Goal: Share content: Share content

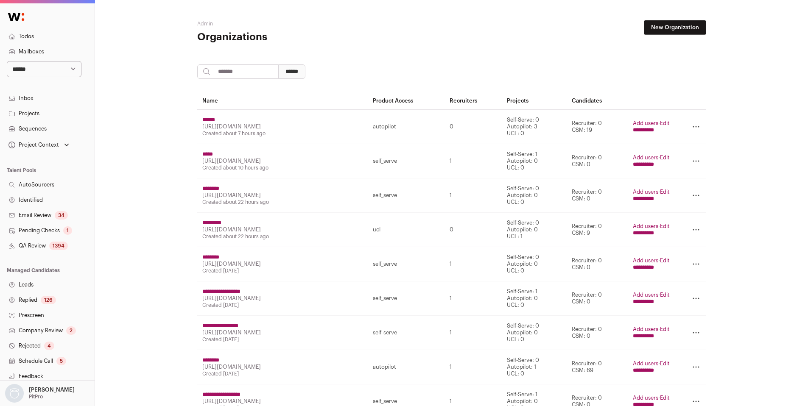
click at [646, 234] on input "**********" at bounding box center [643, 233] width 21 height 7
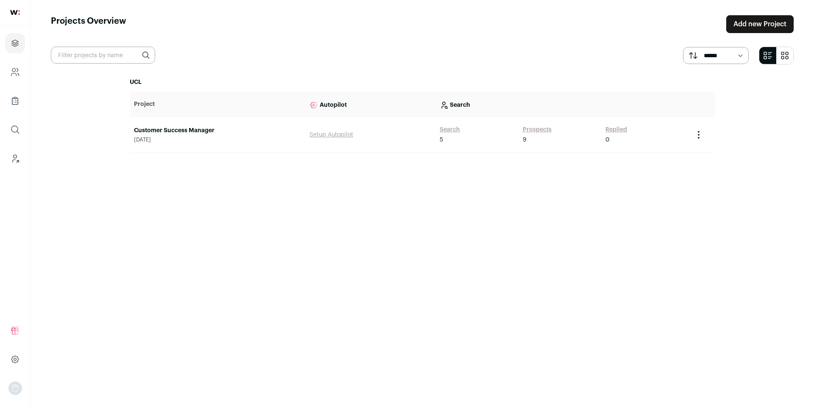
click at [537, 131] on link "Prospects" at bounding box center [537, 130] width 29 height 8
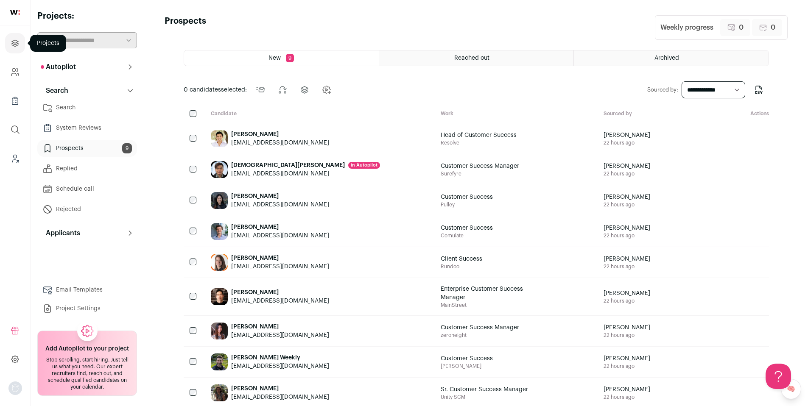
click at [18, 43] on icon "Projects" at bounding box center [15, 43] width 6 height 6
click at [17, 45] on icon "Projects" at bounding box center [15, 43] width 6 height 6
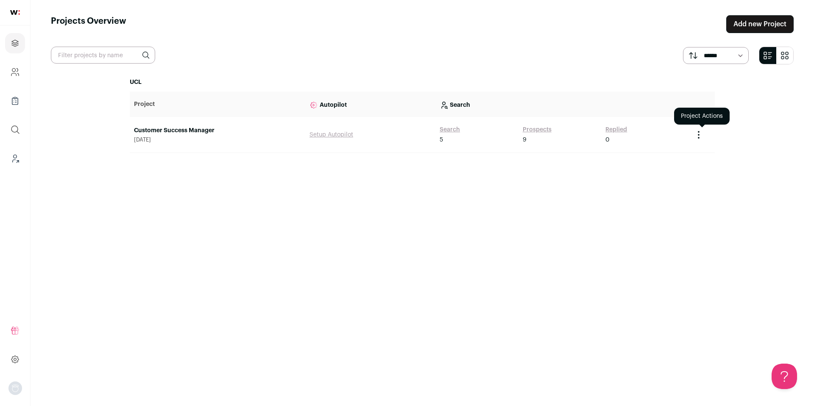
click at [697, 134] on icon "Project Actions" at bounding box center [699, 135] width 10 height 10
click at [676, 173] on button "Copy Share Link" at bounding box center [679, 172] width 43 height 7
click at [698, 135] on icon "Project Actions" at bounding box center [699, 135] width 10 height 10
click at [677, 174] on button "Copy Share Link" at bounding box center [679, 172] width 43 height 7
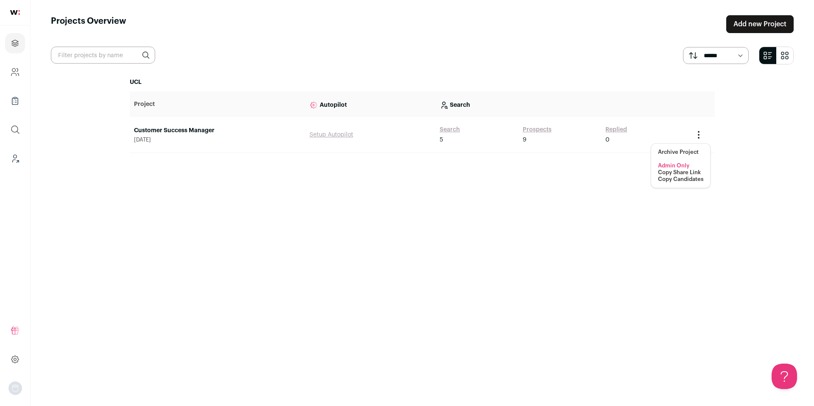
click at [542, 131] on link "Prospects" at bounding box center [537, 130] width 29 height 8
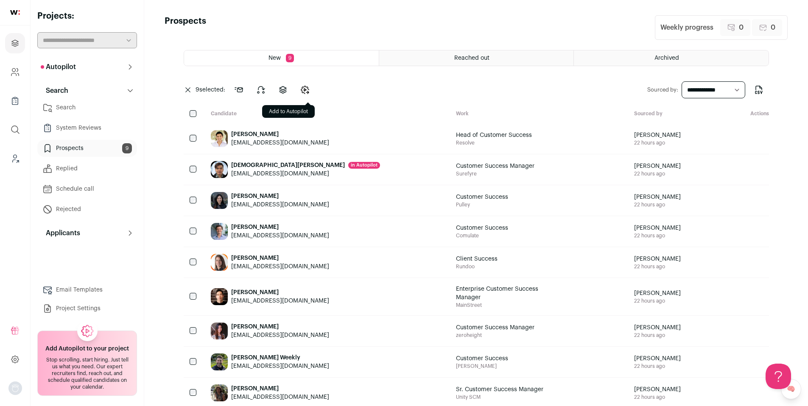
click at [309, 87] on icon "Change candidates stage" at bounding box center [305, 90] width 10 height 10
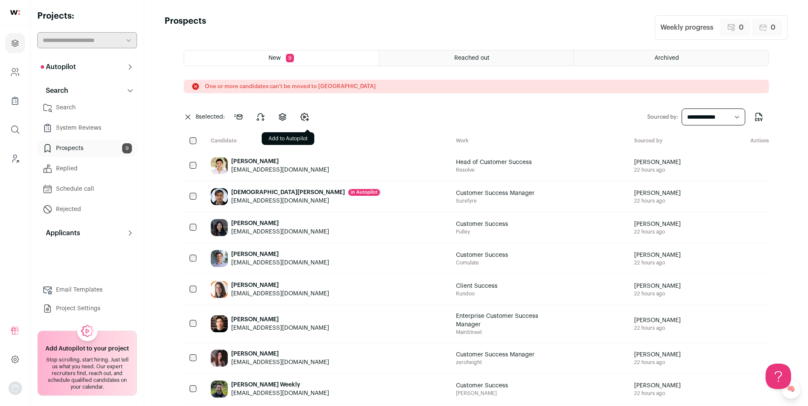
click at [305, 117] on icon "Change candidates stage" at bounding box center [305, 117] width 2 height 3
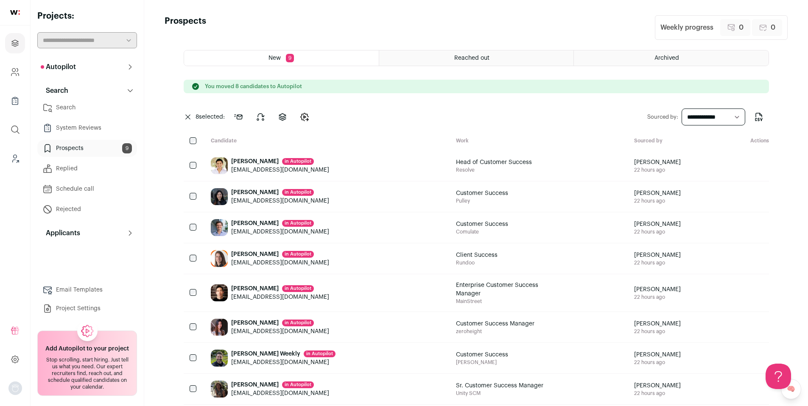
click at [112, 71] on button "Autopilot" at bounding box center [87, 67] width 100 height 17
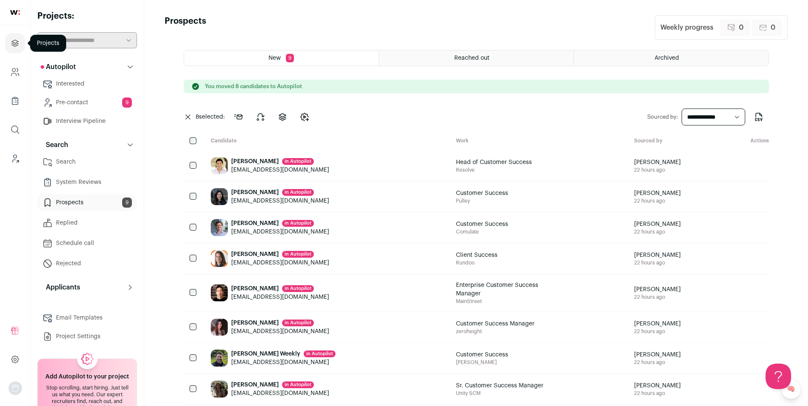
click at [11, 45] on icon "Projects" at bounding box center [15, 43] width 10 height 10
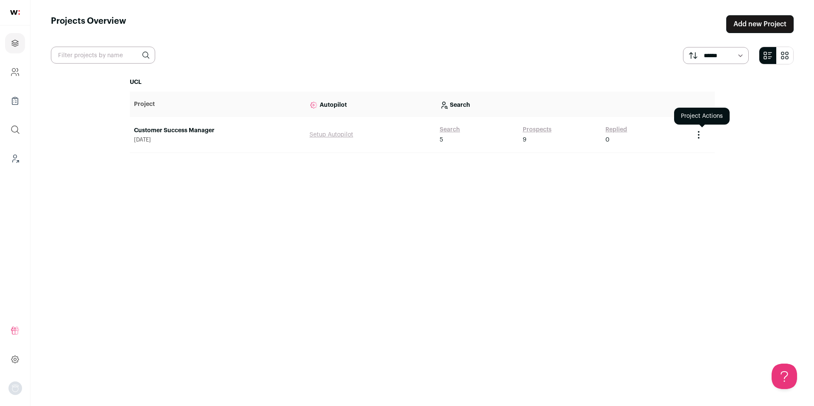
click at [698, 135] on icon "Project Actions" at bounding box center [699, 135] width 10 height 10
click at [671, 170] on button "Copy Share Link" at bounding box center [679, 172] width 43 height 7
click at [685, 170] on button "Copy Share Link" at bounding box center [679, 172] width 43 height 7
click at [699, 136] on icon "Project Actions" at bounding box center [699, 135] width 10 height 10
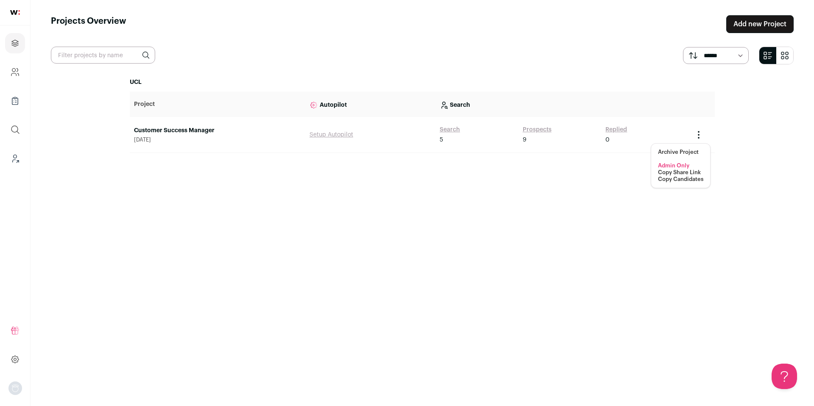
click at [682, 170] on button "Copy Share Link" at bounding box center [679, 172] width 43 height 7
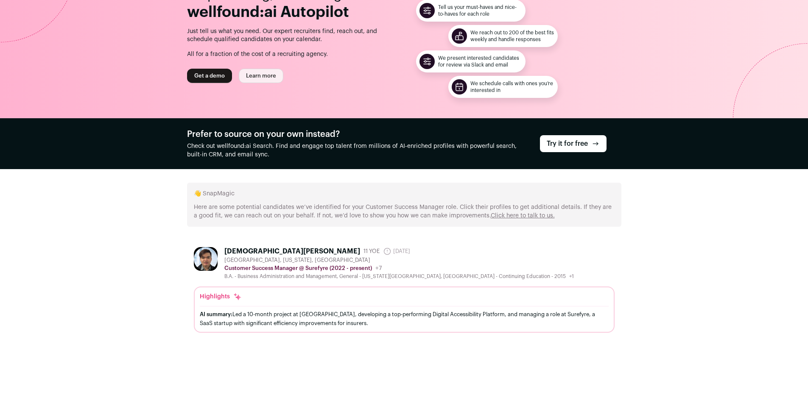
scroll to position [56, 0]
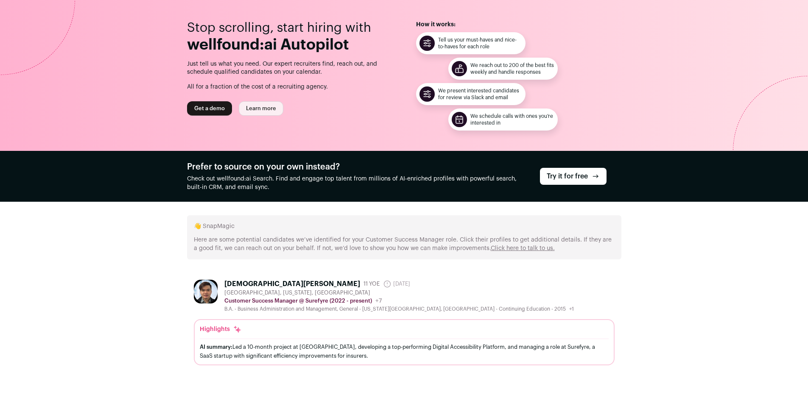
scroll to position [56, 0]
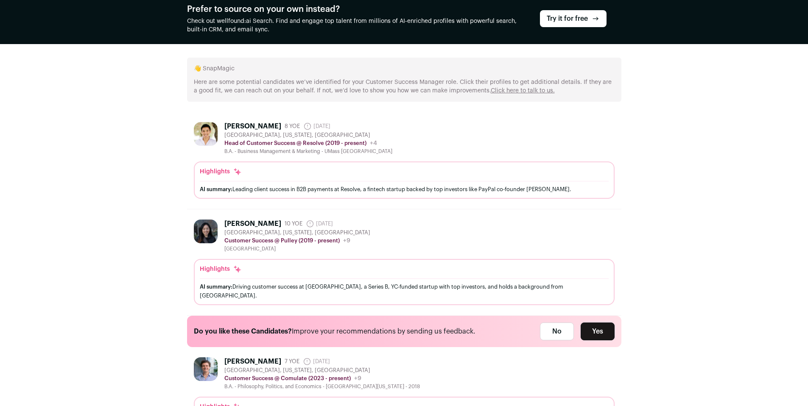
scroll to position [150, 0]
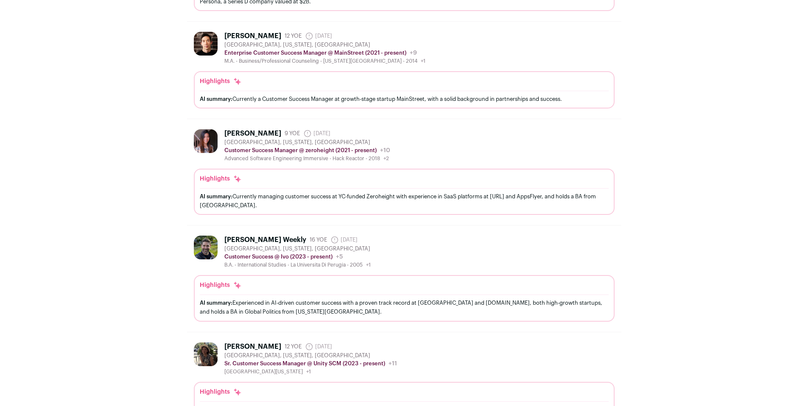
scroll to position [699, 0]
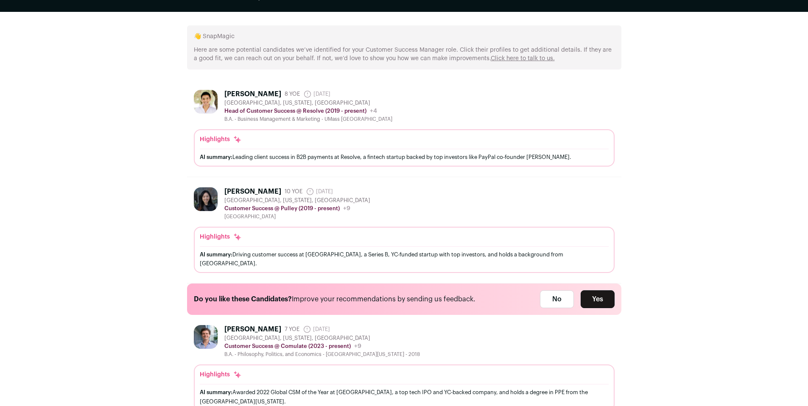
scroll to position [194, 0]
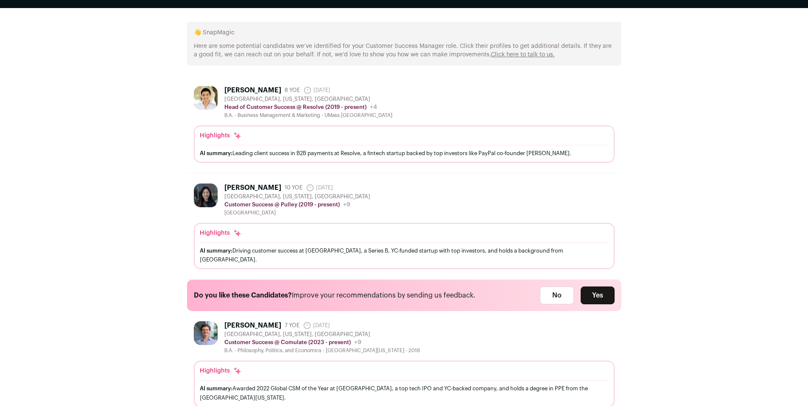
click at [235, 92] on div "[PERSON_NAME]" at bounding box center [252, 90] width 57 height 8
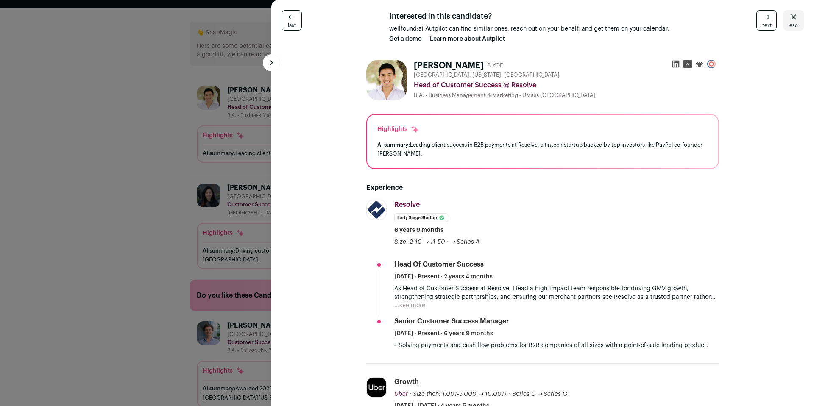
click at [151, 227] on div "last Interested in this candidate? wellfound:ai Autpilot can find similar ones,…" at bounding box center [407, 203] width 814 height 406
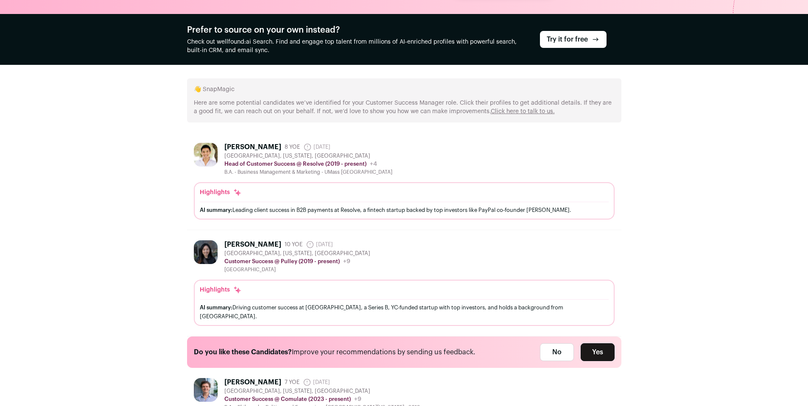
scroll to position [132, 0]
